Goal: Check status: Check status

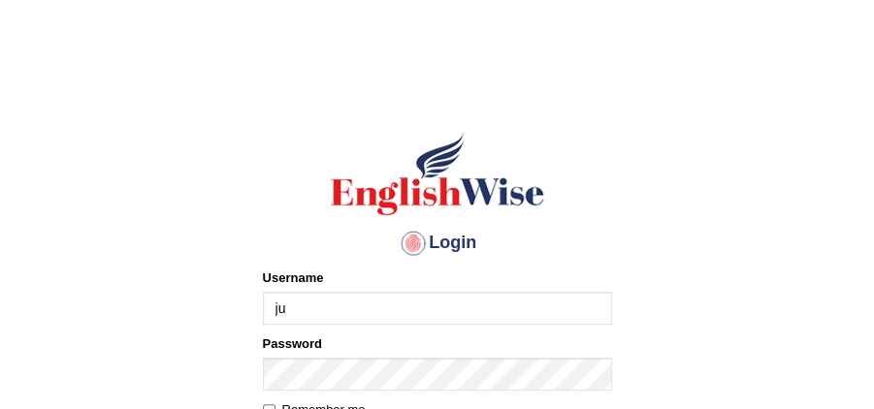
type input "julianamoncada"
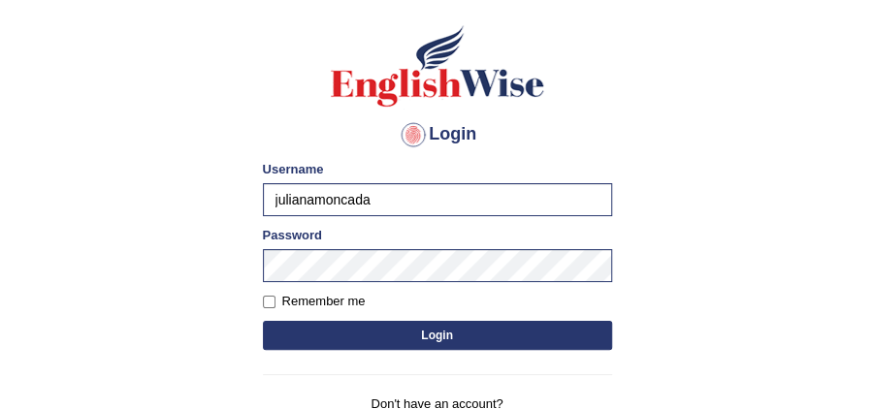
scroll to position [126, 0]
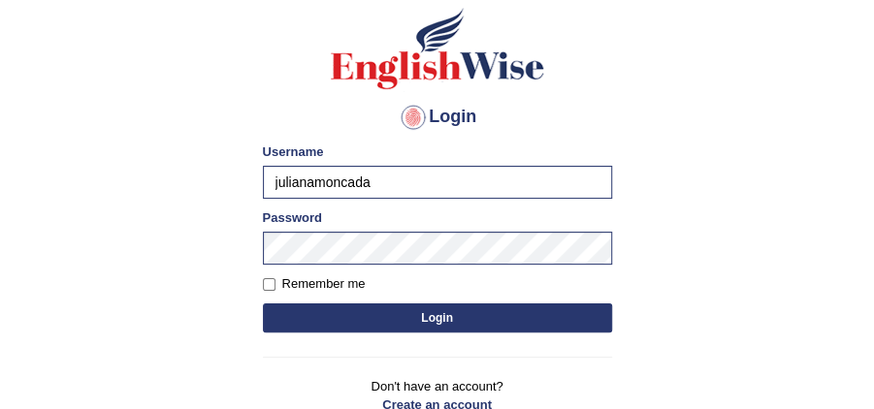
click at [446, 318] on button "Login" at bounding box center [437, 318] width 349 height 29
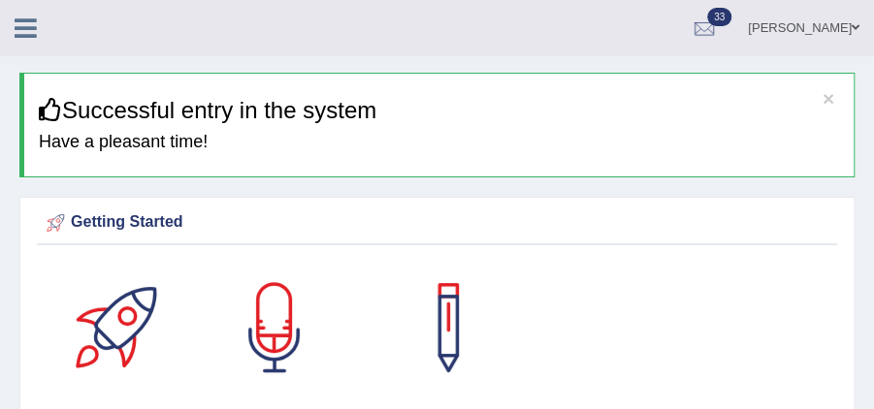
click at [25, 23] on icon at bounding box center [26, 28] width 22 height 25
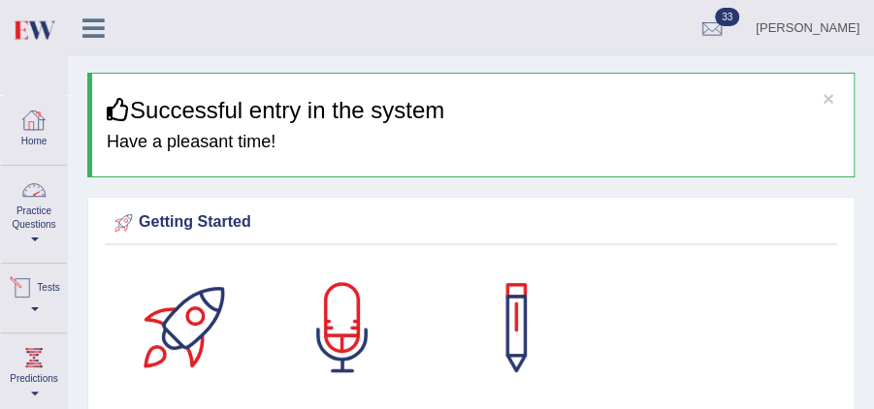
click at [52, 305] on link "Tests" at bounding box center [34, 295] width 66 height 63
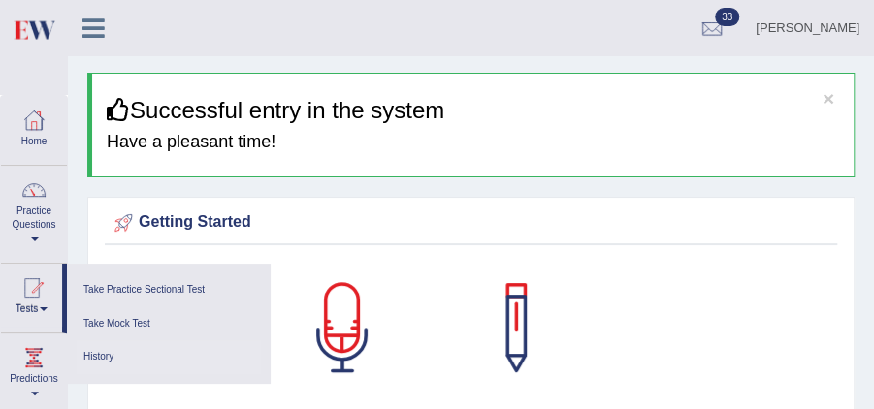
click at [107, 353] on link "History" at bounding box center [169, 357] width 184 height 34
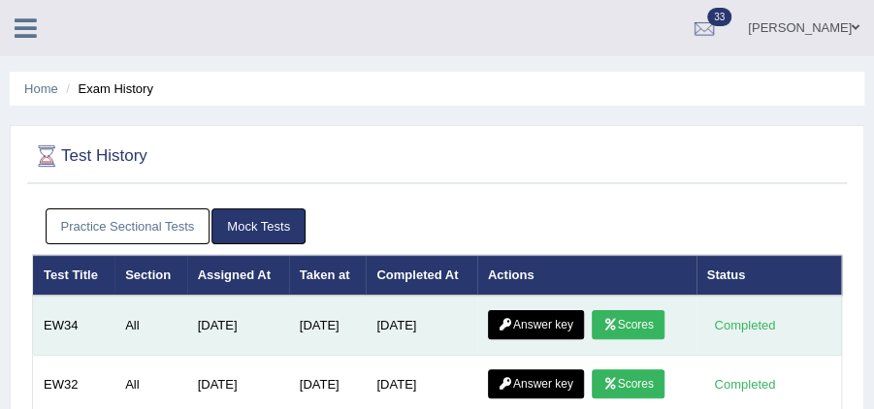
click at [610, 319] on icon at bounding box center [609, 325] width 15 height 12
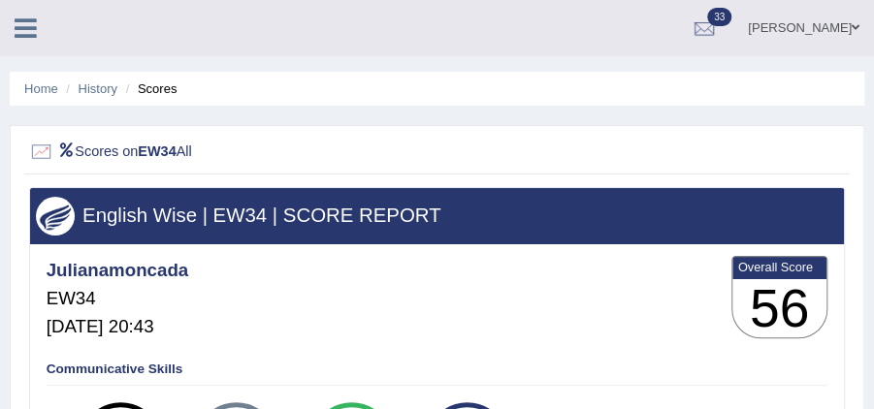
click at [824, 35] on link "Juliana" at bounding box center [803, 25] width 141 height 50
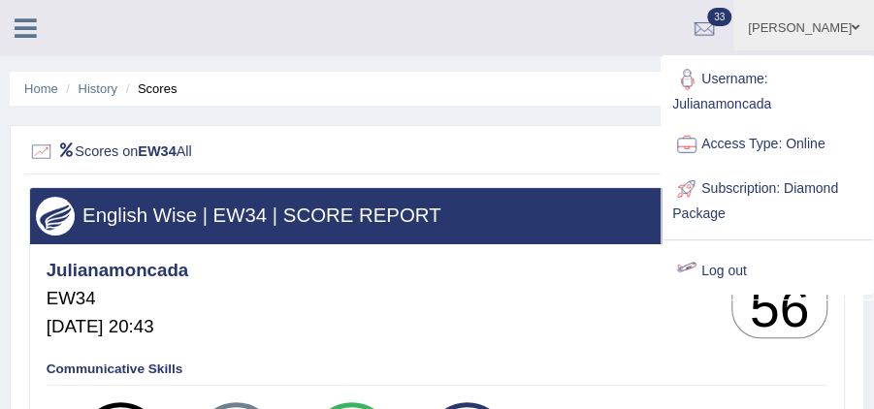
click at [725, 268] on link "Log out" at bounding box center [766, 271] width 209 height 45
